Goal: Transaction & Acquisition: Download file/media

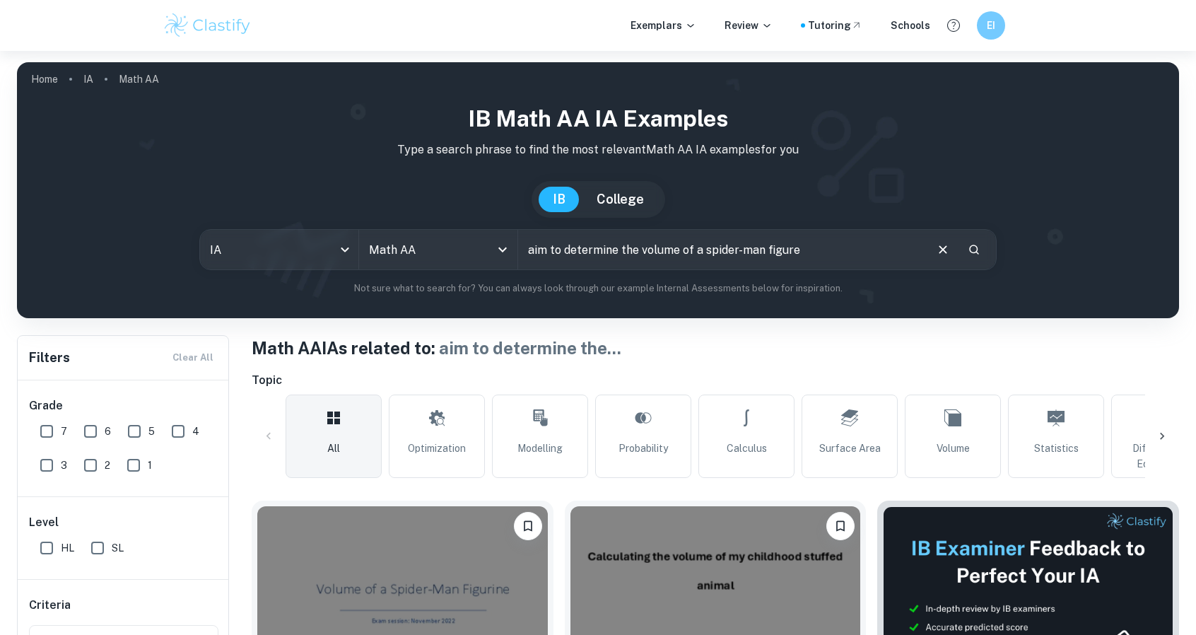
scroll to position [50, 0]
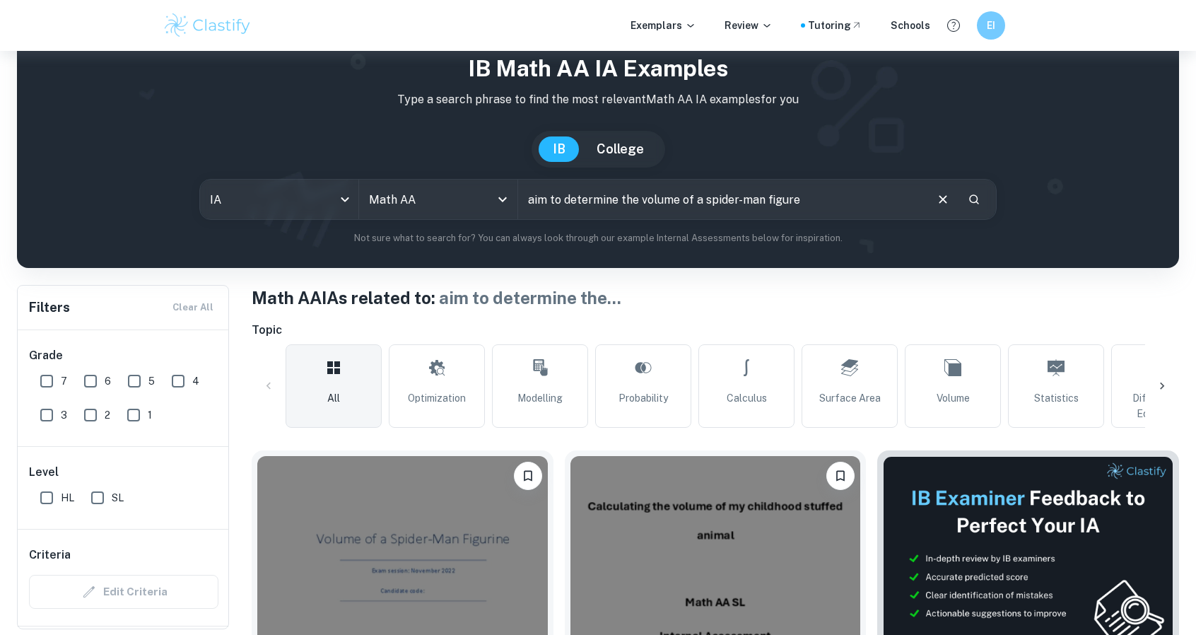
drag, startPoint x: 827, startPoint y: 199, endPoint x: 465, endPoint y: 225, distance: 362.9
click at [465, 225] on div "IB Math AA IA examples Type a search phrase to find the most relevant Math AA I…" at bounding box center [597, 149] width 1139 height 194
type input "modeling starbucks logo"
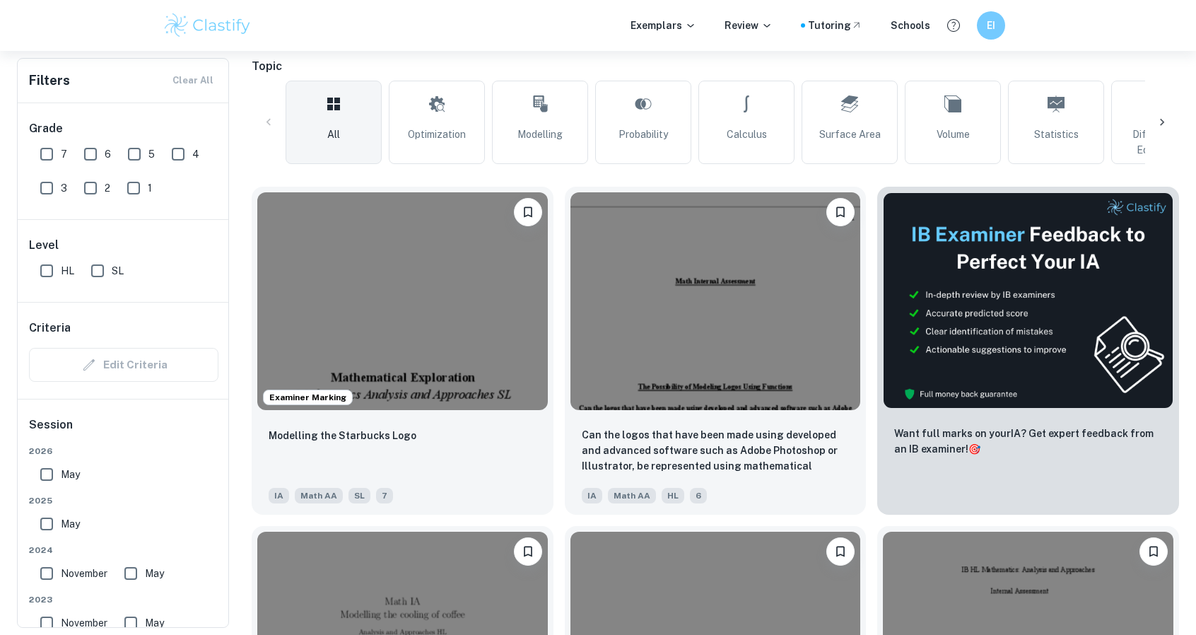
scroll to position [373, 0]
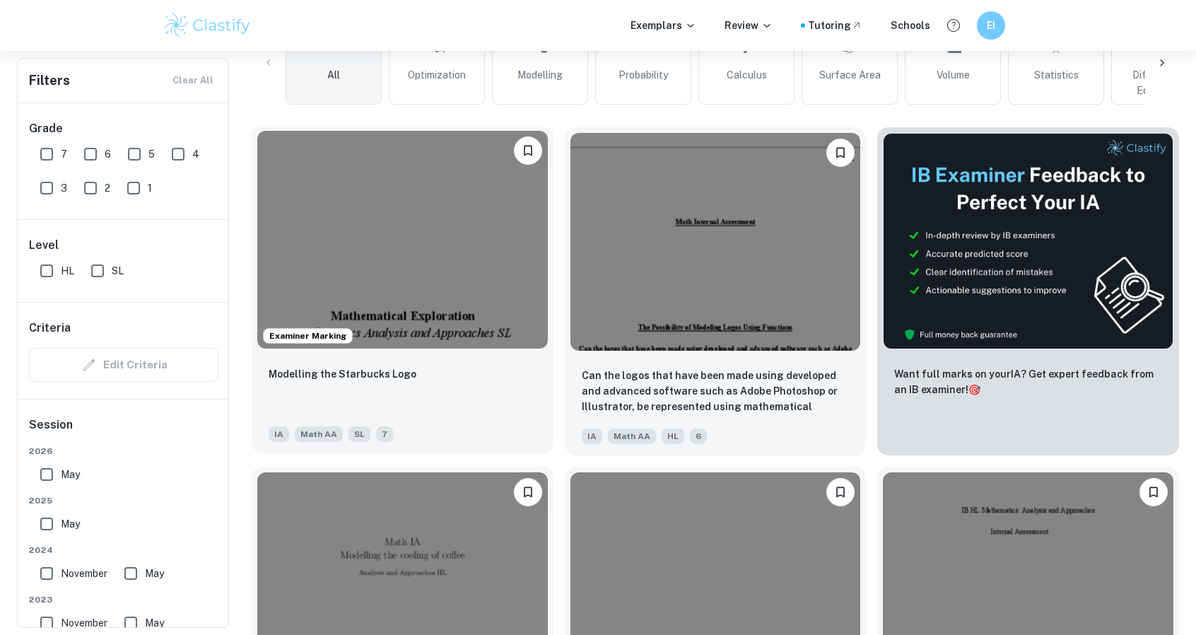
click at [469, 314] on img at bounding box center [402, 240] width 291 height 218
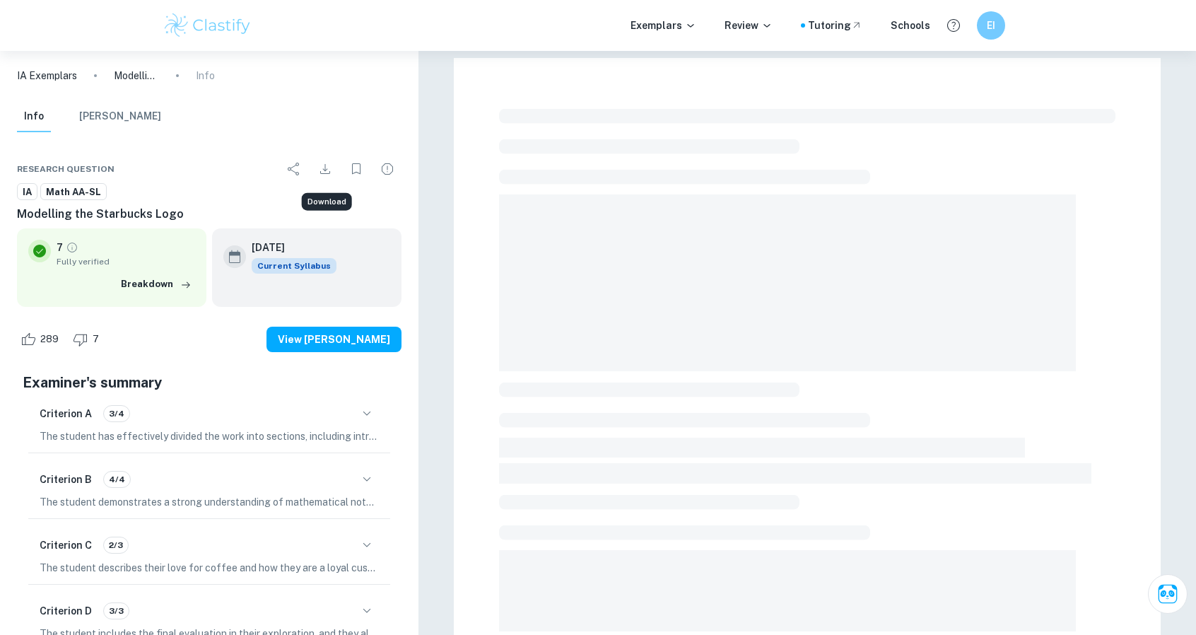
click at [327, 169] on icon "Download" at bounding box center [325, 168] width 17 height 17
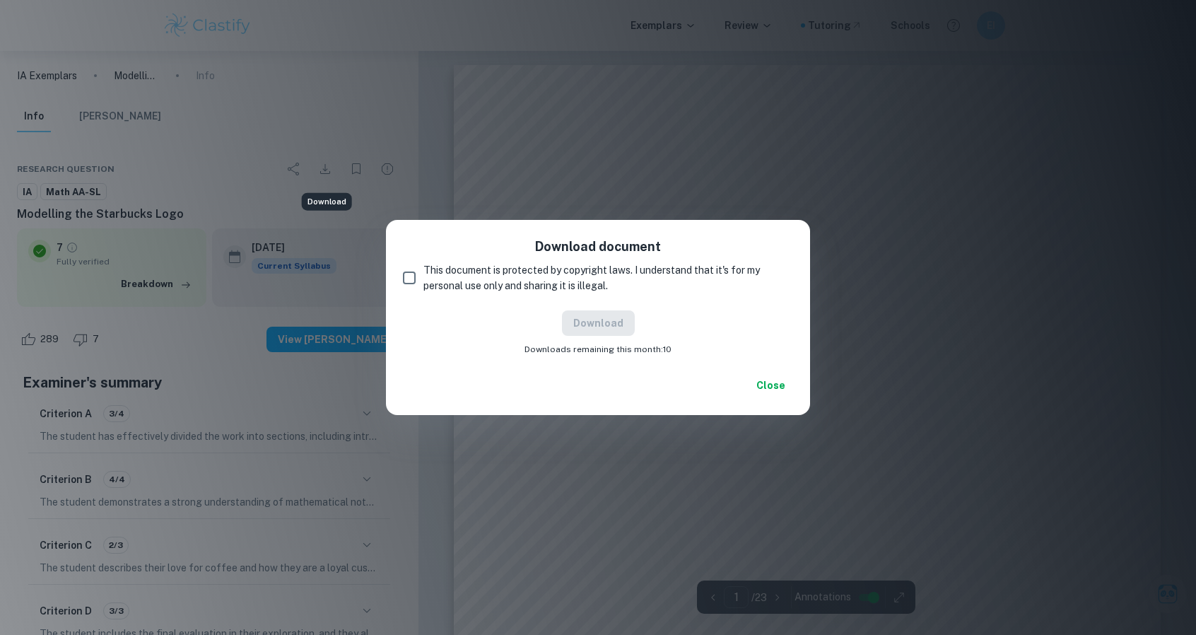
click at [413, 271] on input "This document is protected by copyright laws. I understand that it's for my per…" at bounding box center [409, 278] width 28 height 28
checkbox input "true"
click at [581, 324] on button "Download" at bounding box center [598, 322] width 73 height 25
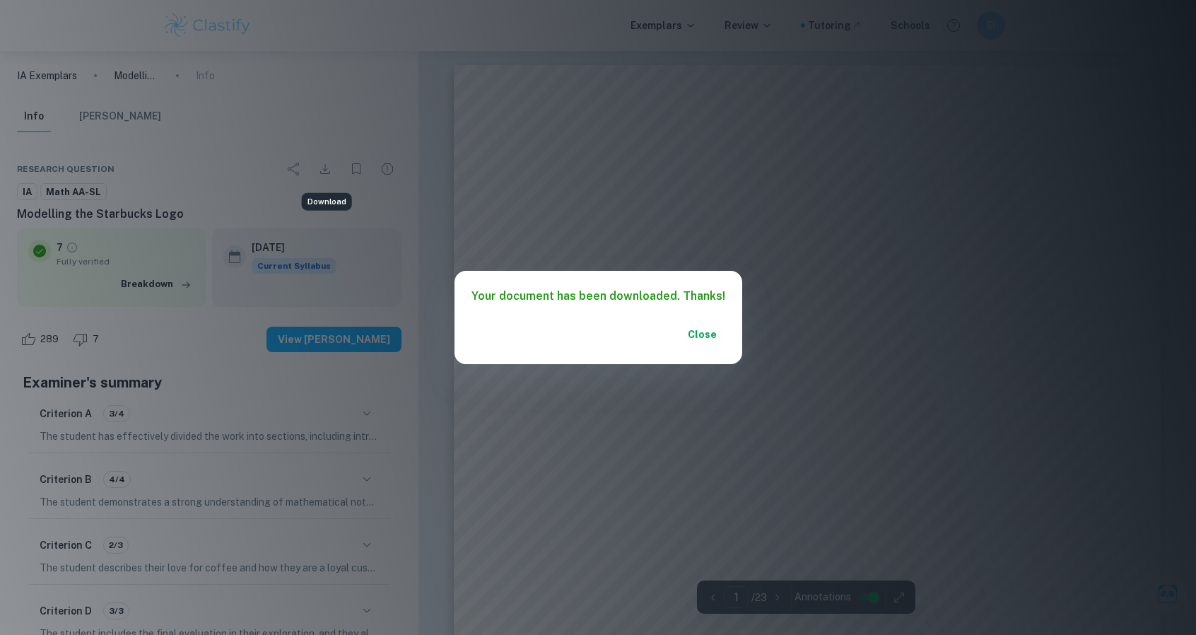
click at [696, 337] on button "Close" at bounding box center [702, 334] width 45 height 25
